Goal: Transaction & Acquisition: Download file/media

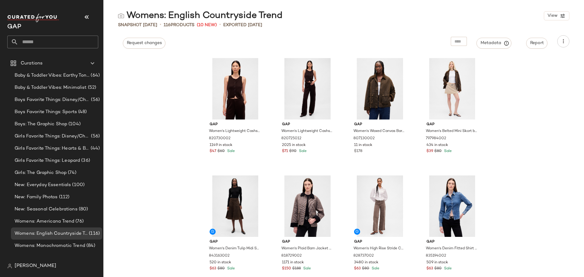
click at [135, 190] on div "Gap Women's Lightweight Cashsoft Tailored Vest by Gap [PERSON_NAME] Size XS 820…" at bounding box center [343, 166] width 481 height 222
click at [561, 43] on icon "button" at bounding box center [563, 41] width 6 height 6
click at [538, 58] on span "Download CSV" at bounding box center [535, 58] width 57 height 6
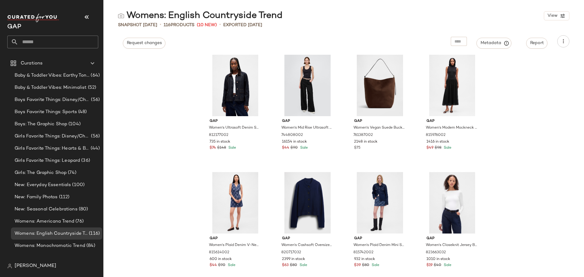
scroll to position [2667, 0]
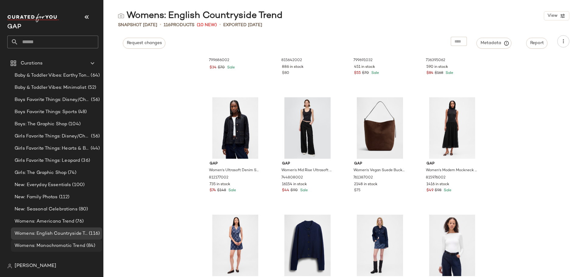
click at [63, 246] on span "Womens: Monochromatic Trend" at bounding box center [50, 245] width 71 height 7
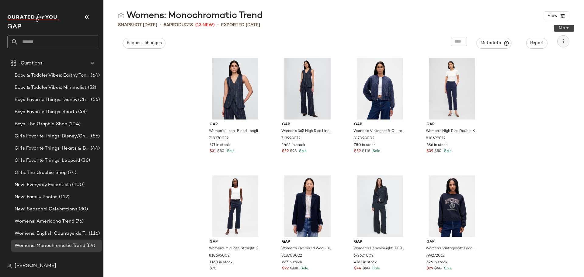
click at [565, 42] on icon "button" at bounding box center [563, 41] width 6 height 6
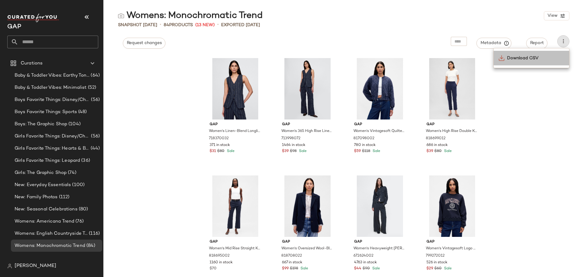
click at [535, 59] on span "Download CSV" at bounding box center [535, 58] width 57 height 6
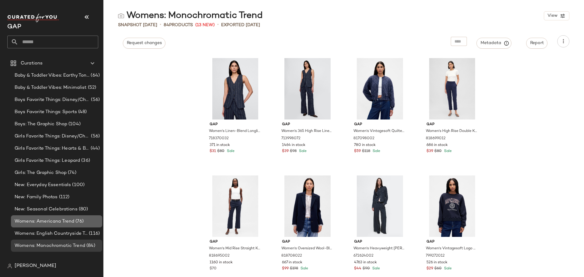
click at [47, 222] on span "Womens: Americana Trend" at bounding box center [45, 221] width 60 height 7
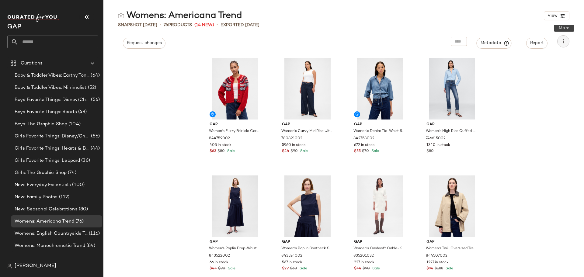
click at [561, 39] on icon "button" at bounding box center [563, 41] width 6 height 6
click at [537, 62] on div "Download CSV" at bounding box center [531, 58] width 75 height 15
